Goal: Task Accomplishment & Management: Manage account settings

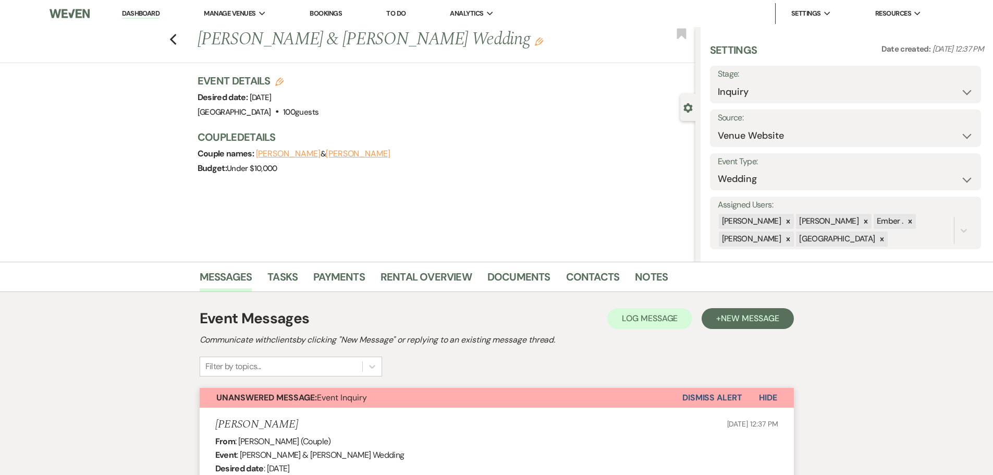
select select "5"
click at [177, 33] on icon "Previous" at bounding box center [173, 39] width 8 height 13
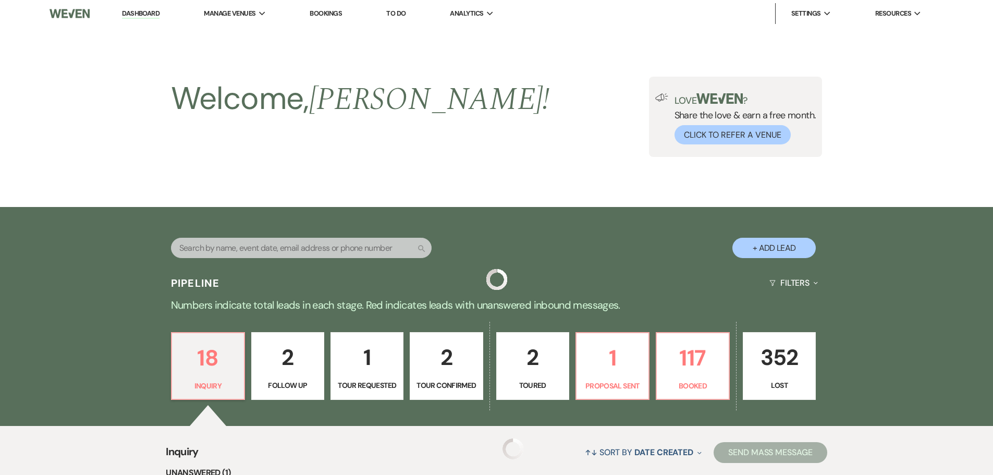
scroll to position [274, 0]
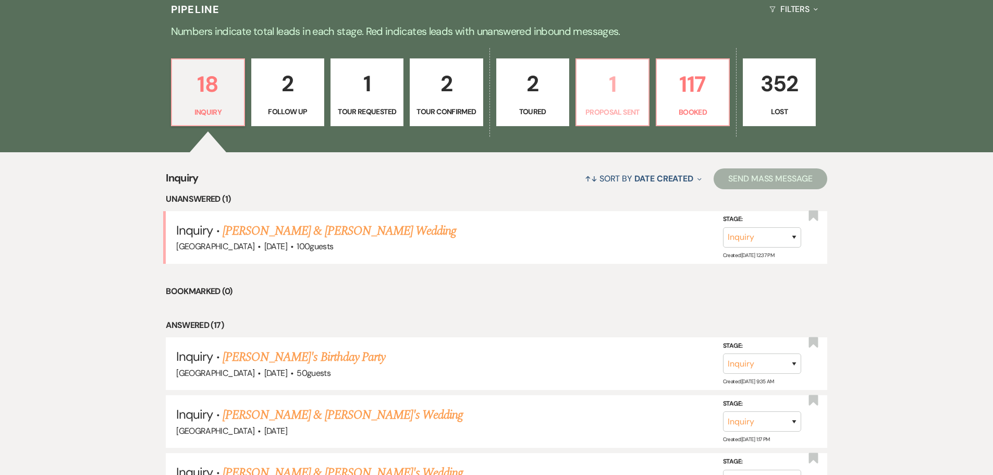
click at [628, 98] on p "1" at bounding box center [612, 84] width 59 height 35
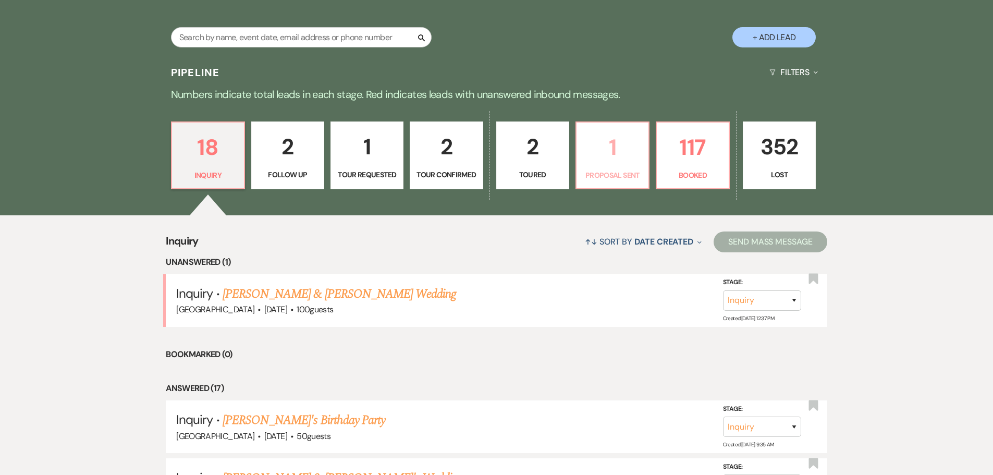
select select "6"
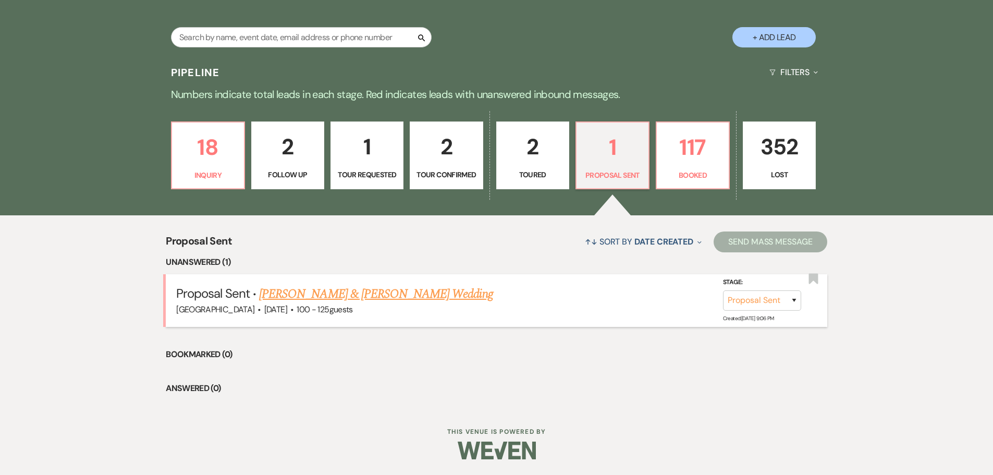
click at [400, 294] on link "[PERSON_NAME] & [PERSON_NAME] Wedding" at bounding box center [376, 294] width 234 height 19
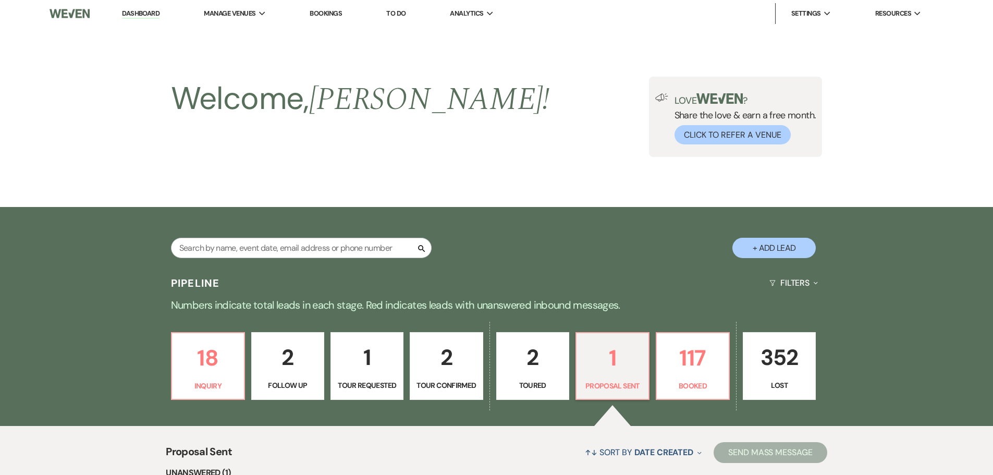
select select "6"
select select "5"
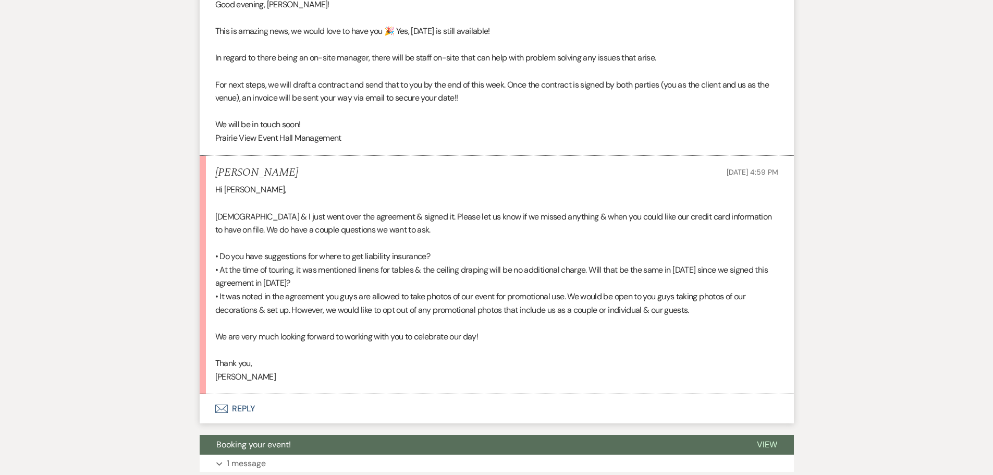
scroll to position [2418, 0]
